Goal: Task Accomplishment & Management: Manage account settings

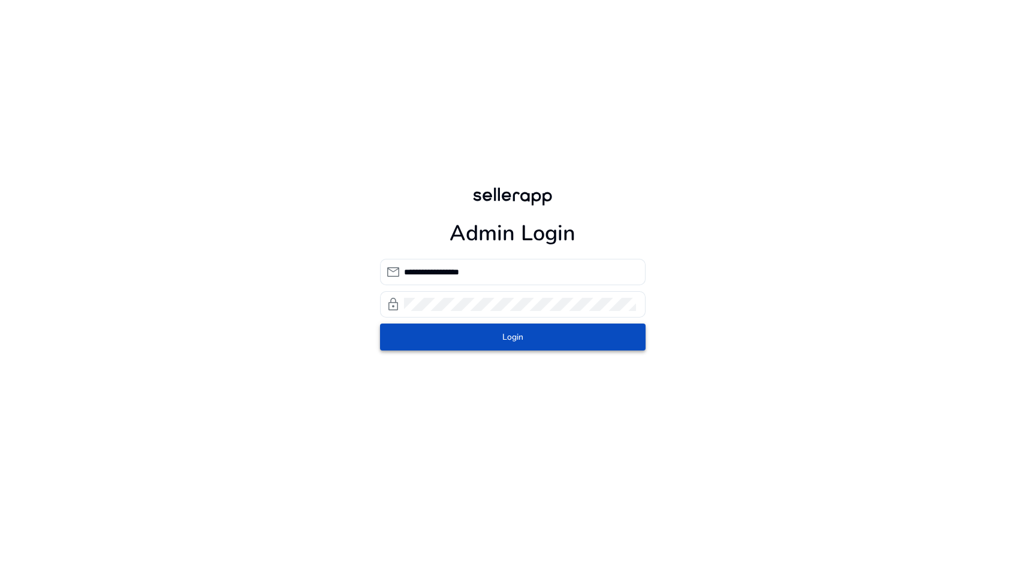
click at [492, 333] on span "submit" at bounding box center [512, 336] width 265 height 29
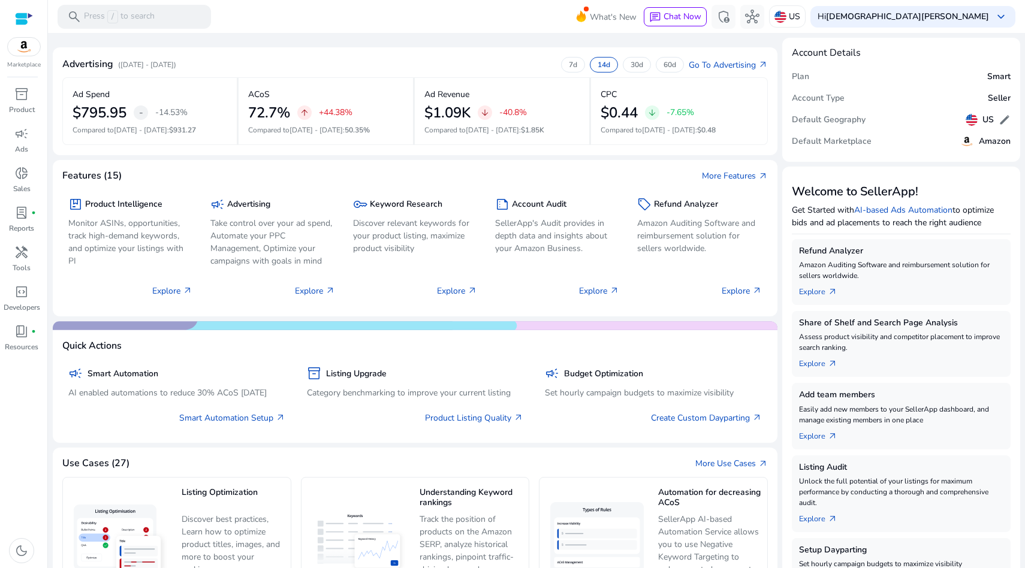
click at [20, 48] on img at bounding box center [24, 47] width 32 height 18
click at [786, 13] on img at bounding box center [780, 17] width 12 height 12
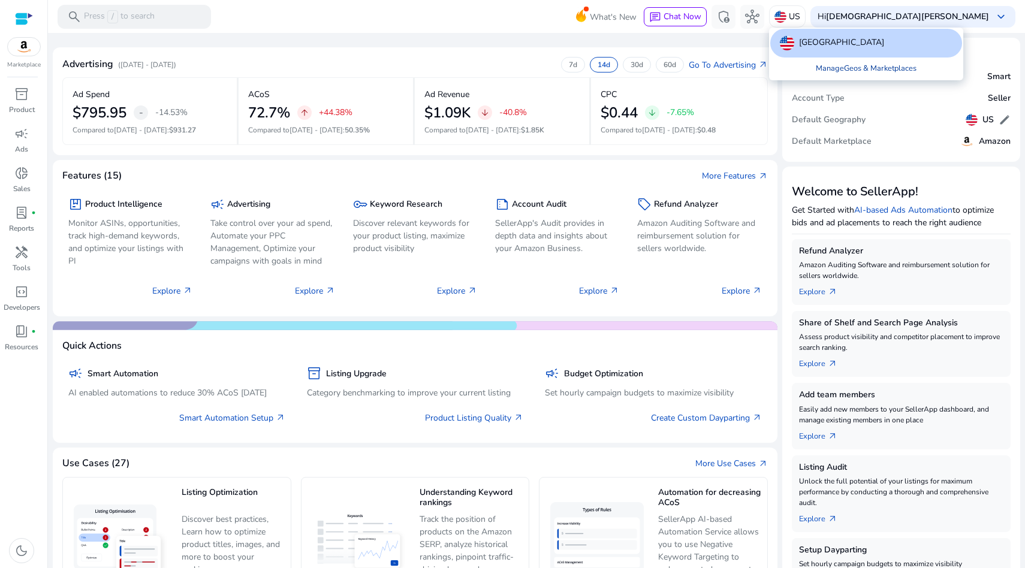
click at [833, 64] on link "Manage Geos & Marketplaces" at bounding box center [866, 69] width 120 height 22
